Goal: Task Accomplishment & Management: Complete application form

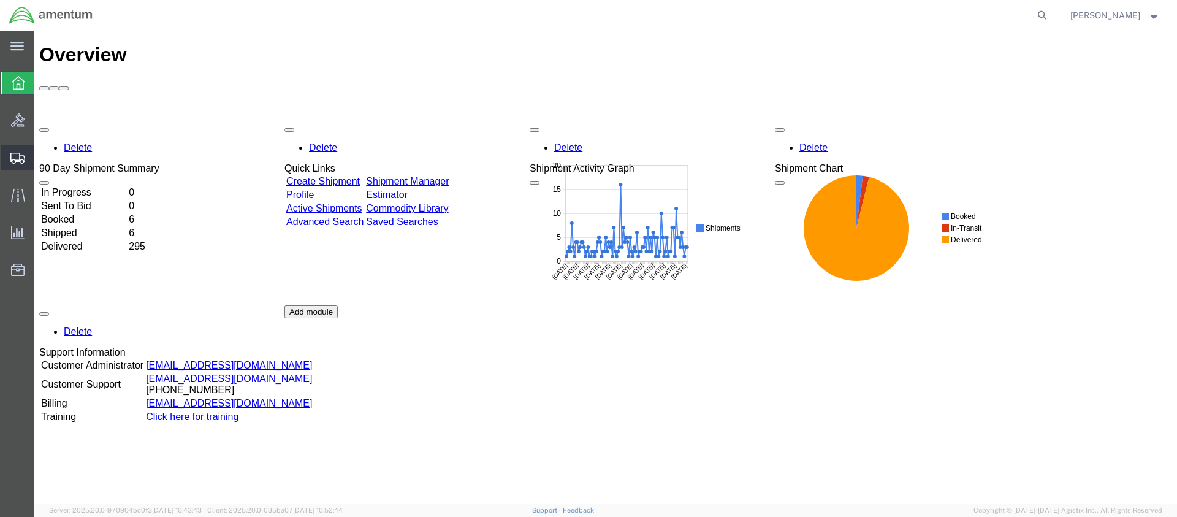
click at [0, 0] on span "Create Shipment" at bounding box center [0, 0] width 0 height 0
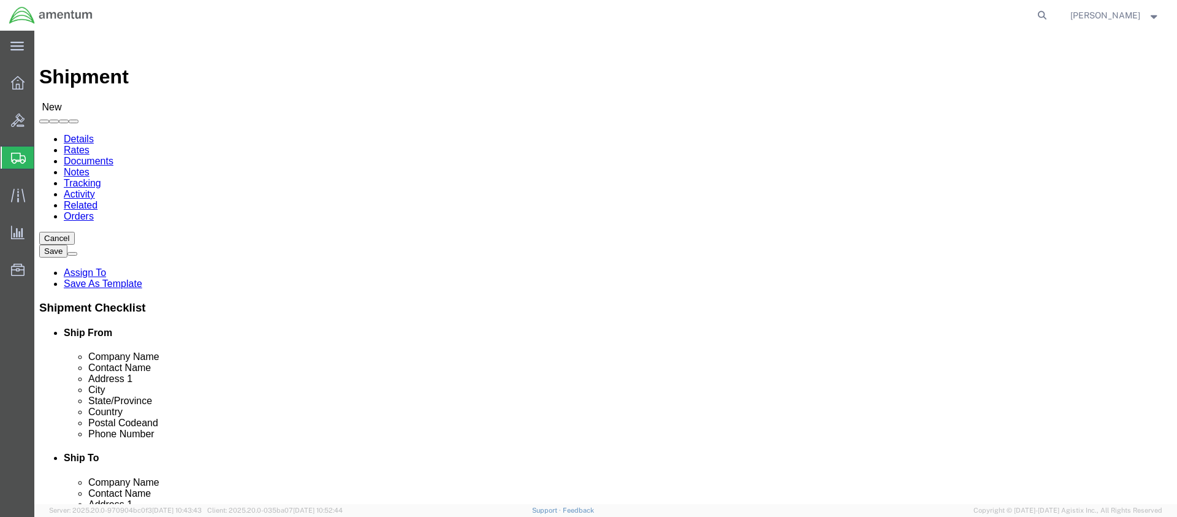
select select
click input "text"
type input "[PERSON_NAME]"
click p "- Amentum - ([PERSON_NAME]***) BLDG [STREET_ADDRESS][PERSON_NAME] Defrenn Army …"
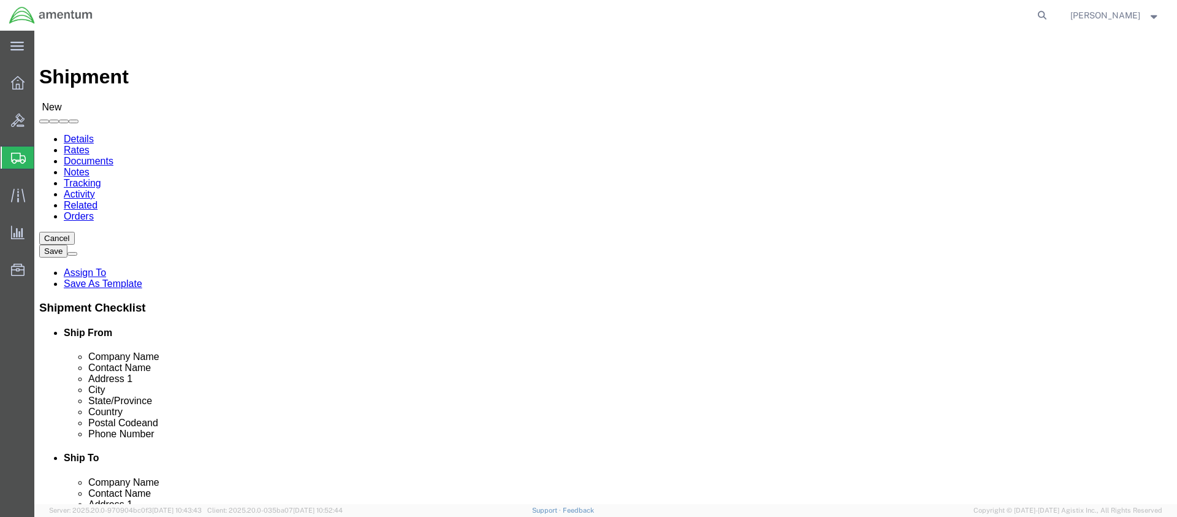
select select "[GEOGRAPHIC_DATA]"
type input "[PERSON_NAME]"
click input "text"
type input "[PERSON_NAME]"
click p "- Amentum - ([PERSON_NAME]) [STREET_ADDRESS] [STREET_ADDRESS]"
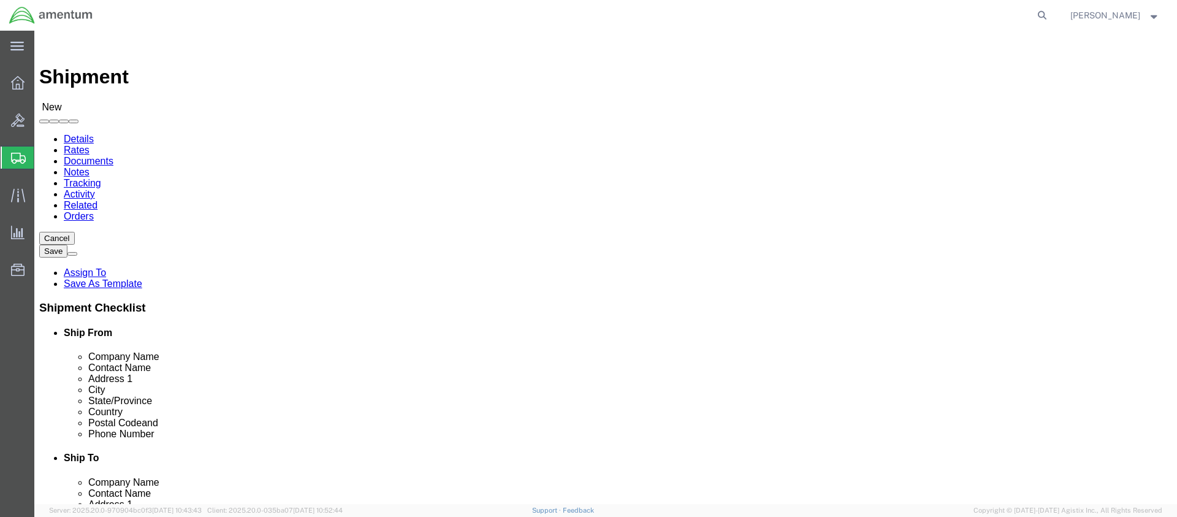
select select "WA"
type input "[PERSON_NAME]"
click p "- Amentum - ([PERSON_NAME]) [STREET_ADDRESS] [STREET_ADDRESS]"
select select "WA"
type input "[PERSON_NAME]"
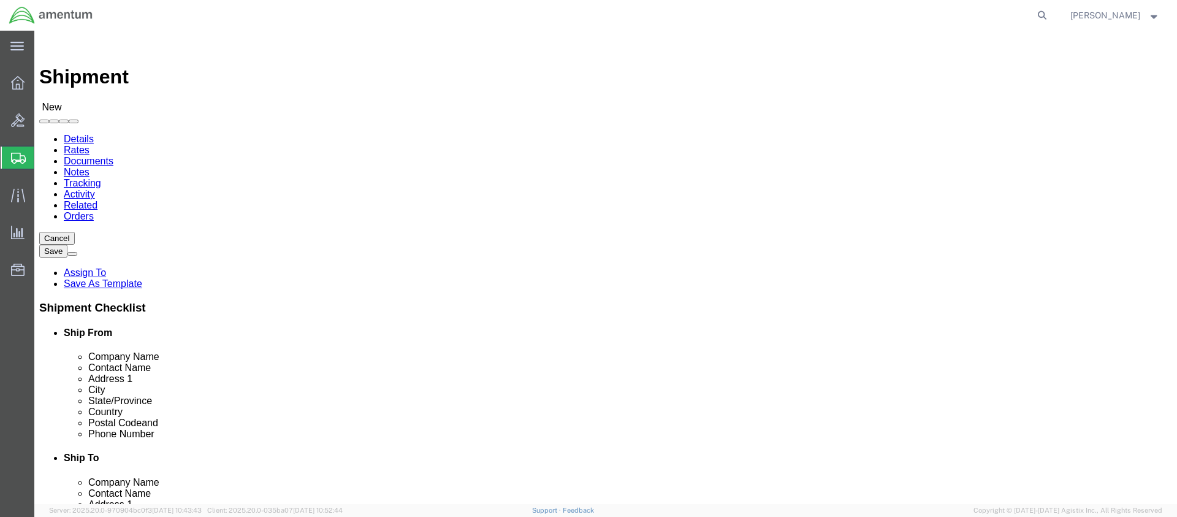
click input "text"
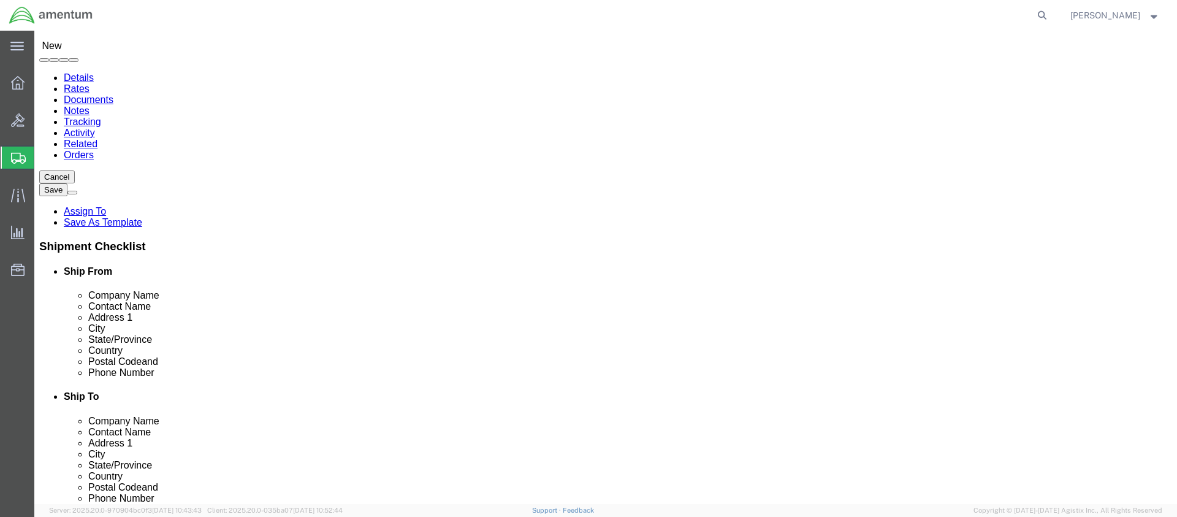
scroll to position [368, 0]
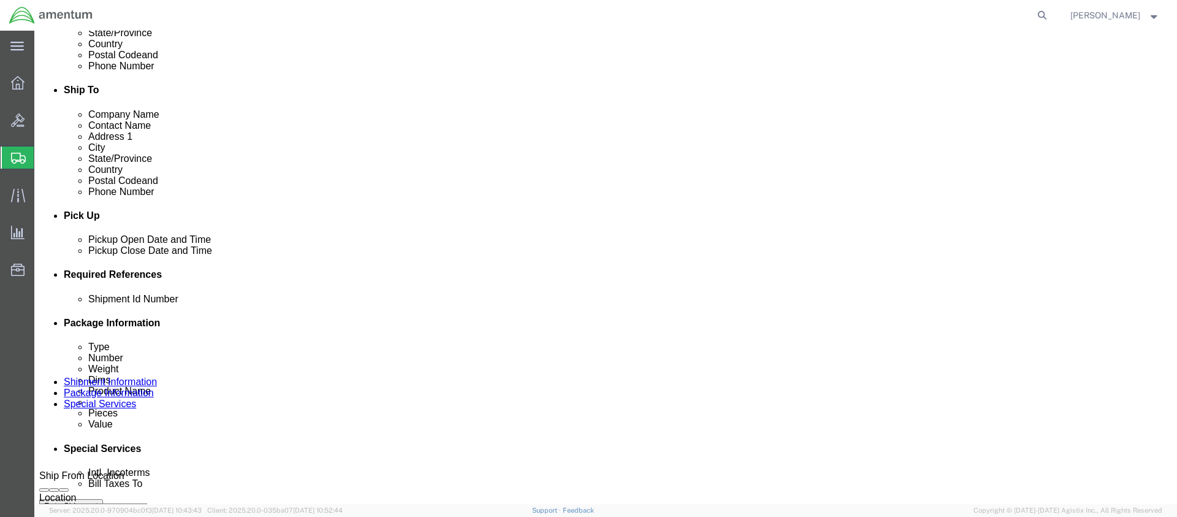
type input "[PHONE_NUMBER]"
click input "text"
paste input "4999.R.2521.AW.AM.0F.YWKM.00"
type input "4999.R.2521.AW.AM.0F.YWKM.00"
click button "Continue"
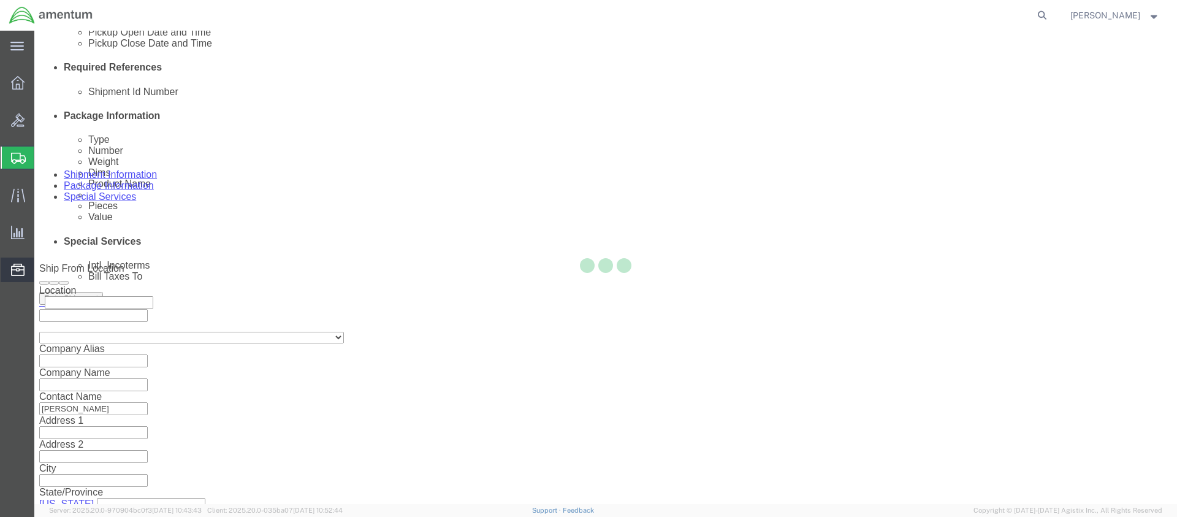
select select "CBOX"
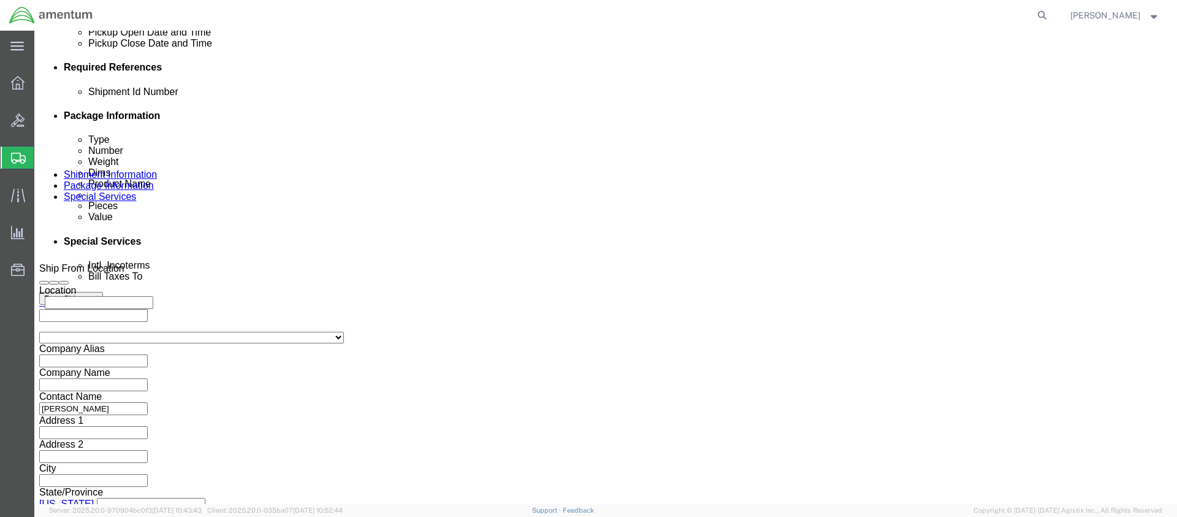
click input "text"
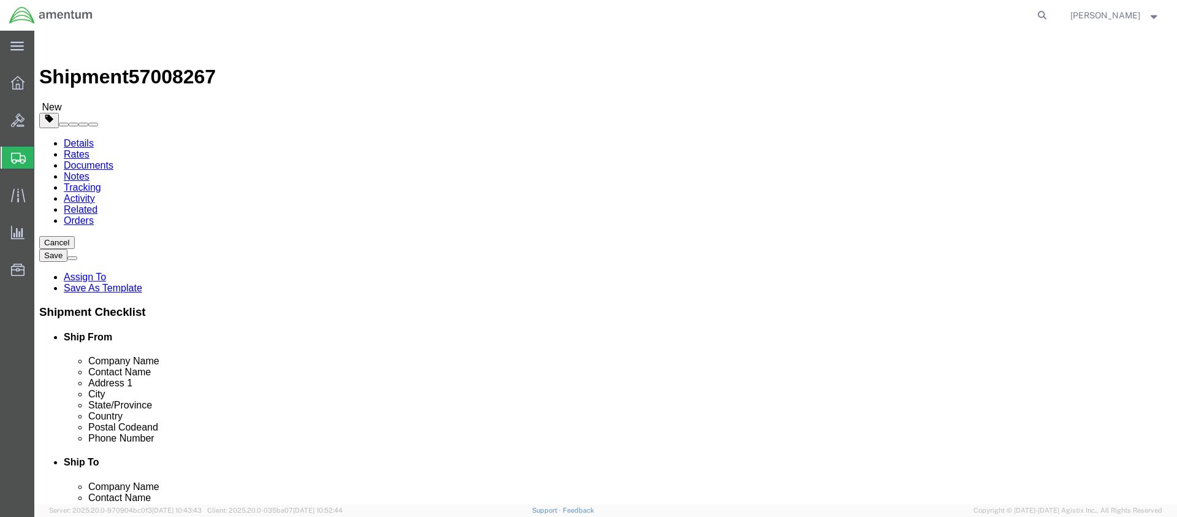
type input "16"
type input "14"
type input "3"
type input "6.0"
click link "Add Content"
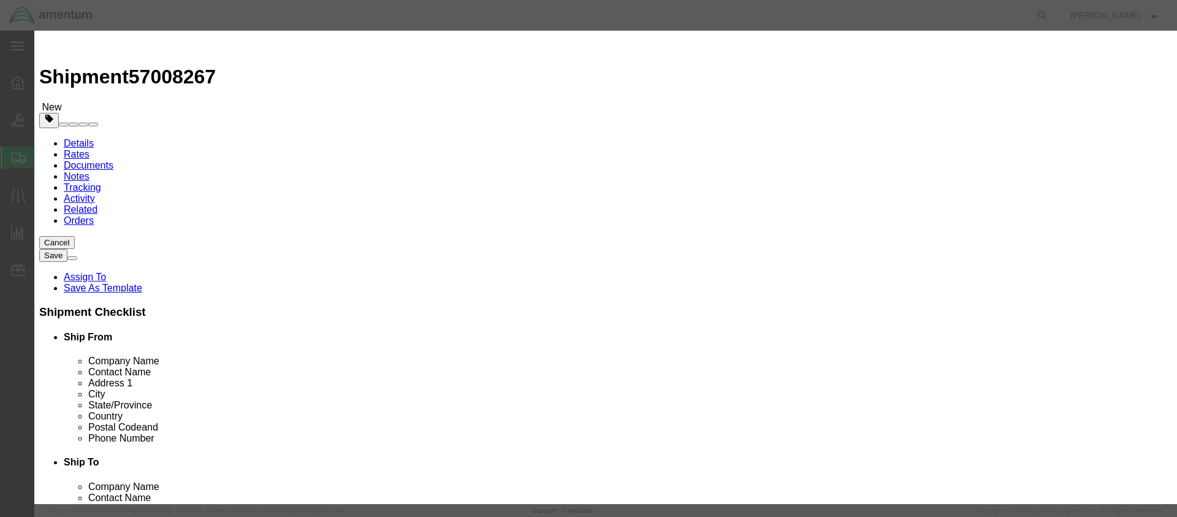
click input "text"
type input "Laptop"
type input "1"
type input "300.00"
select select "50"
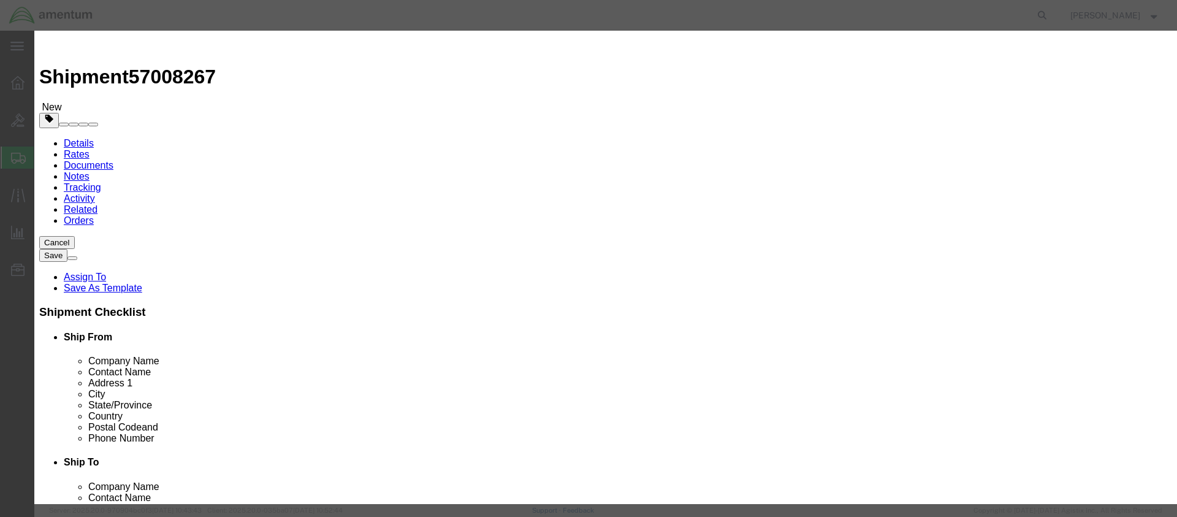
click textarea
type textarea "CORP025012"
select select "US"
click button "Save & Close"
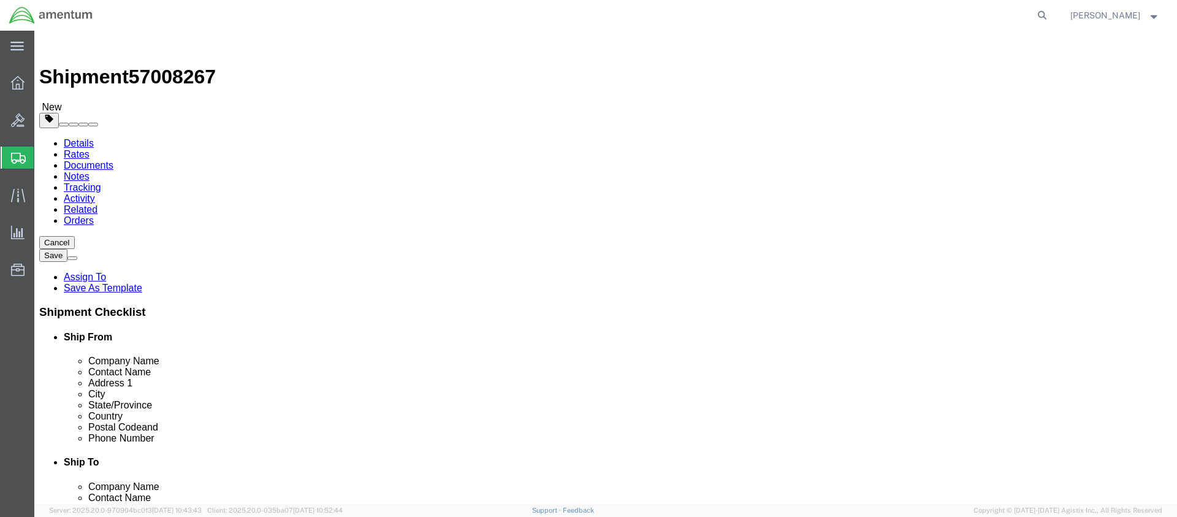
click span "button"
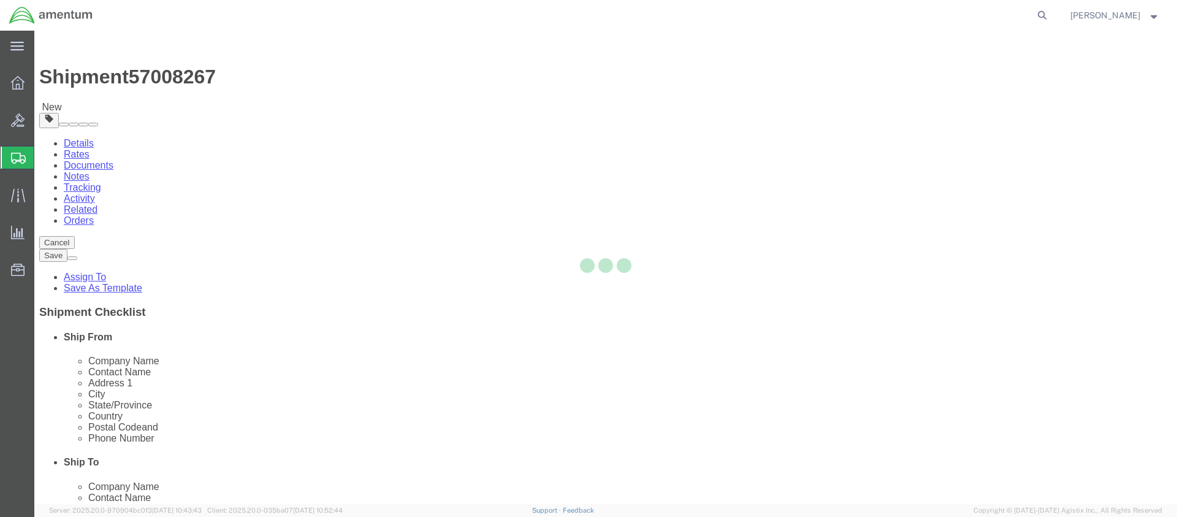
select select "CBOX"
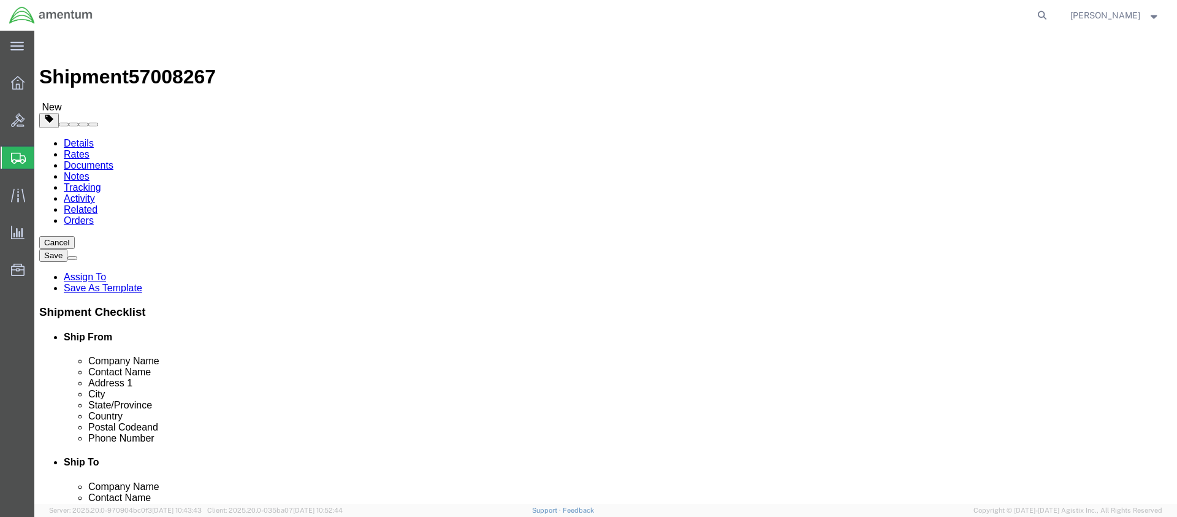
drag, startPoint x: 642, startPoint y: 259, endPoint x: 614, endPoint y: 256, distance: 27.7
click input "16.00"
type input "12"
type input "3"
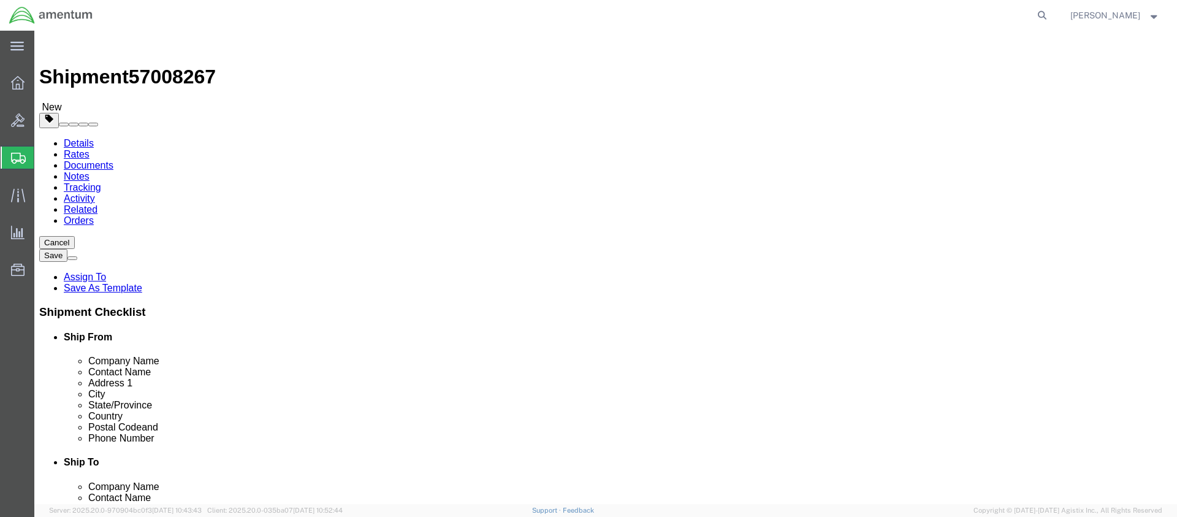
type input "4.0"
click dd "1.00 Each"
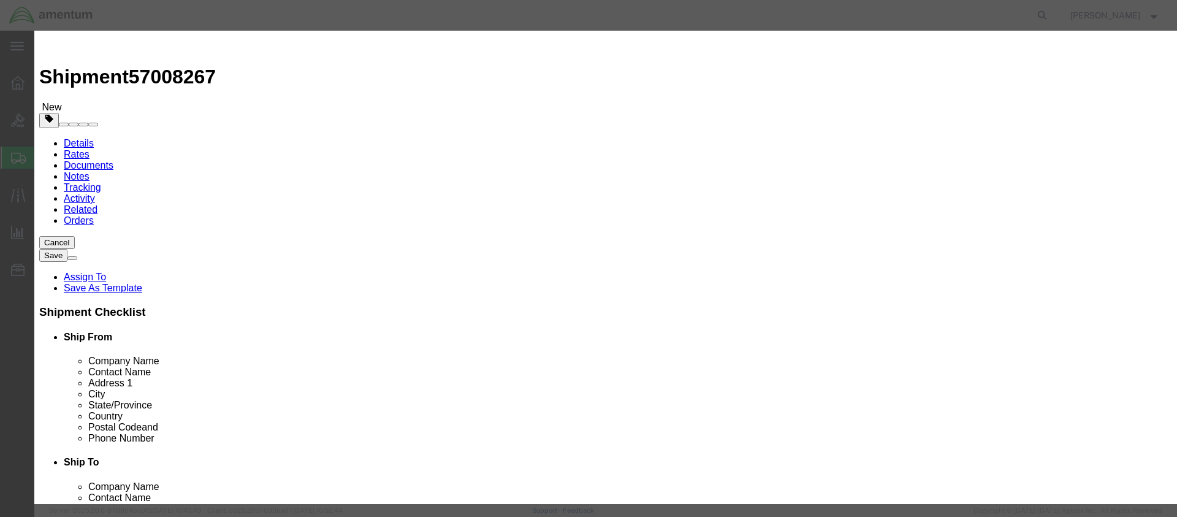
drag, startPoint x: 396, startPoint y: 98, endPoint x: 350, endPoint y: 93, distance: 45.6
click div "Laptop"
type input "Docking Sta"
